Goal: Information Seeking & Learning: Learn about a topic

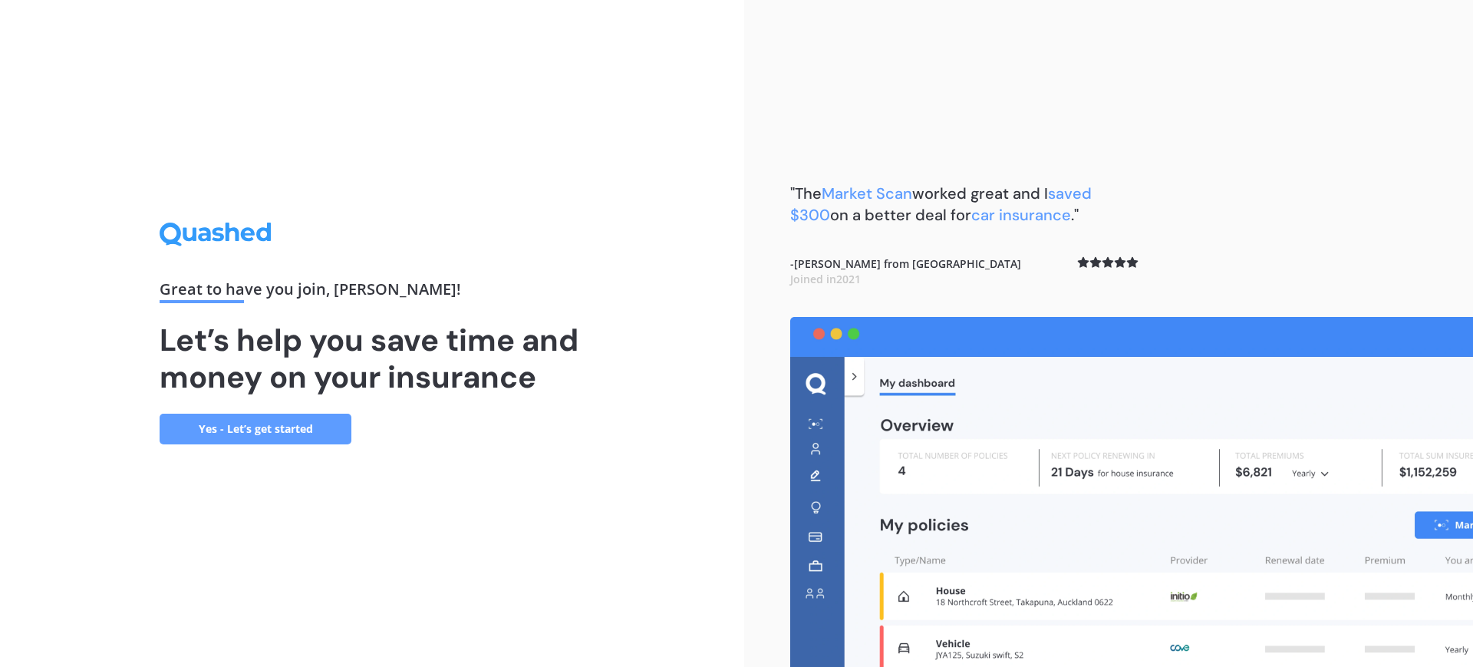
click at [217, 250] on div "Great to have you join , [PERSON_NAME] ! Let’s help you save time and money on …" at bounding box center [372, 332] width 425 height 221
click at [205, 216] on div "Great to have you join , [PERSON_NAME] ! Let’s help you save time and money on …" at bounding box center [372, 333] width 744 height 667
click at [203, 228] on icon at bounding box center [204, 235] width 12 height 14
click at [227, 443] on div "Great to have you join , [PERSON_NAME] ! Let’s help you save time and money on …" at bounding box center [372, 333] width 744 height 667
click at [231, 425] on link "Yes - Let’s get started" at bounding box center [256, 429] width 192 height 31
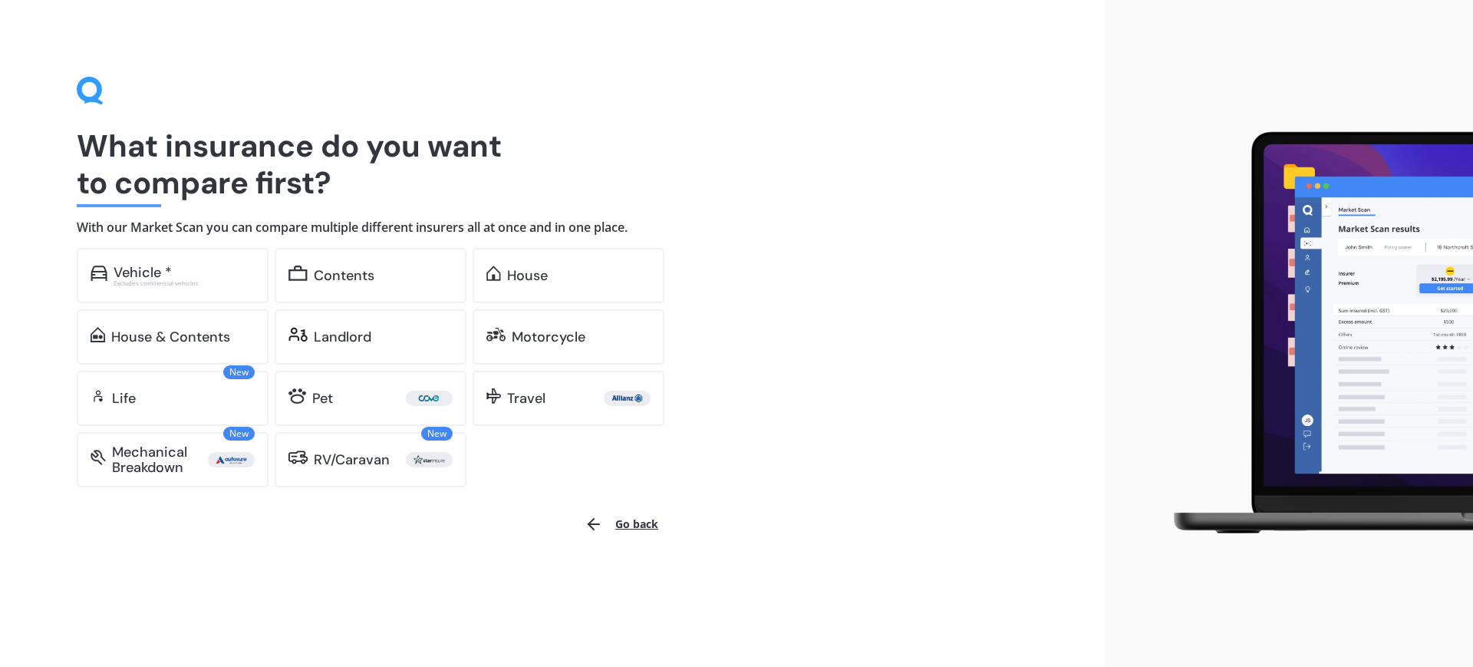
click at [769, 367] on div "What insurance do you want to compare first? With our Market Scan you can compa…" at bounding box center [552, 282] width 951 height 410
click at [634, 526] on button "Go back" at bounding box center [621, 524] width 92 height 37
